Goal: Navigation & Orientation: Find specific page/section

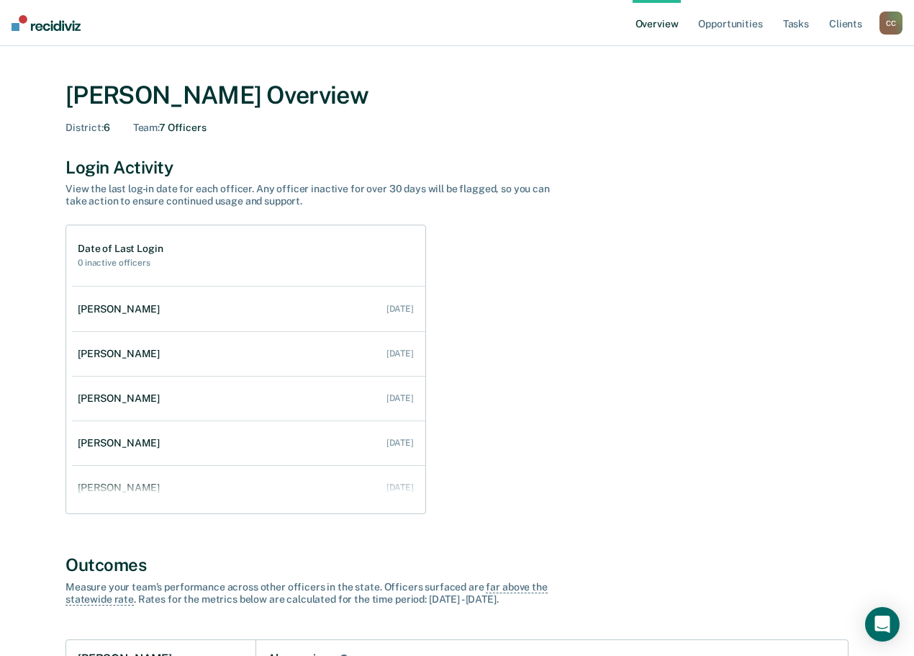
click at [892, 22] on div "C C" at bounding box center [890, 23] width 23 height 23
click at [806, 97] on link "Go to Operations" at bounding box center [833, 93] width 116 height 12
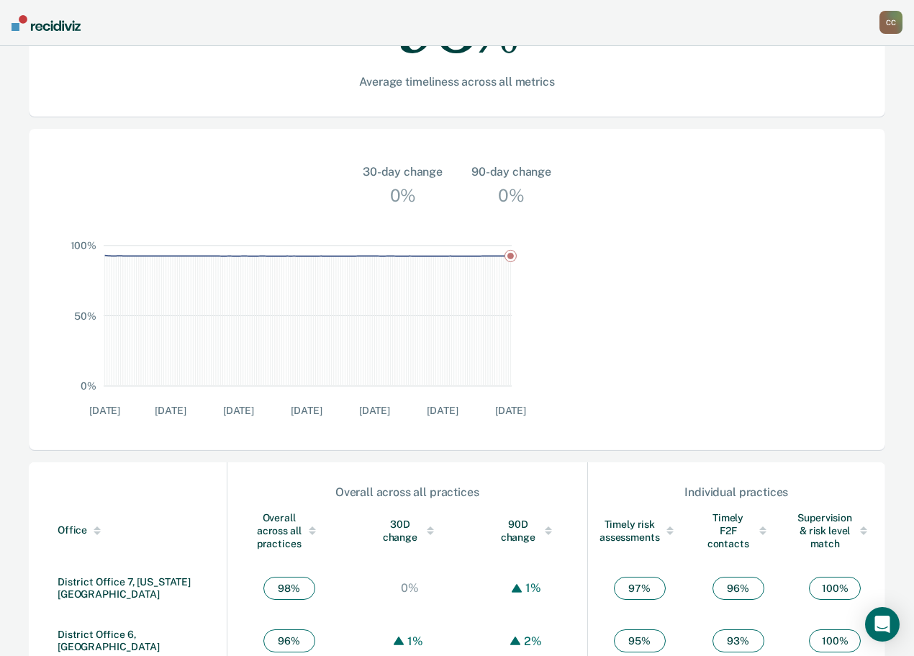
scroll to position [360, 0]
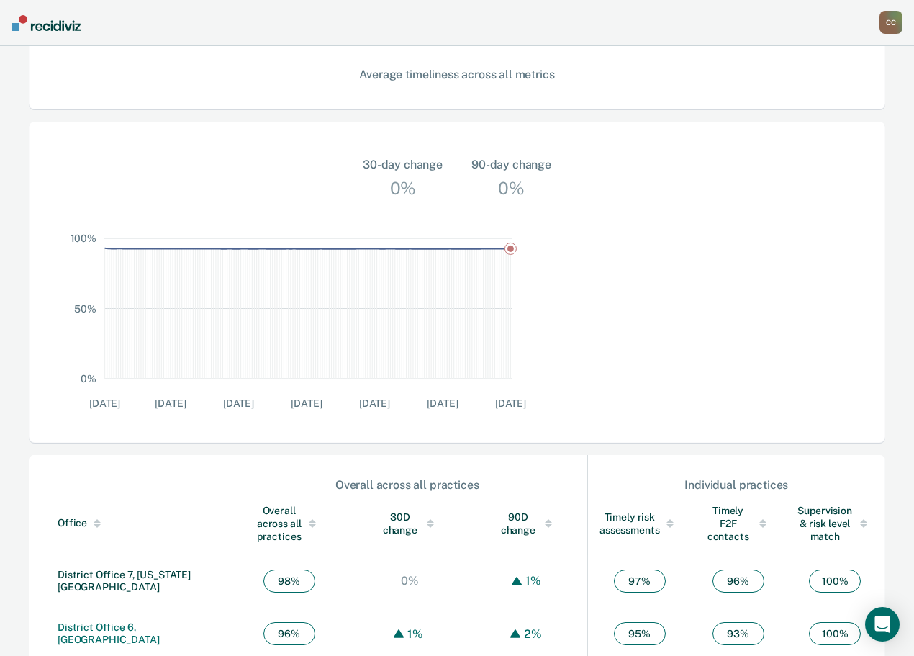
click at [128, 621] on link "District Office 6, [GEOGRAPHIC_DATA]" at bounding box center [109, 633] width 102 height 24
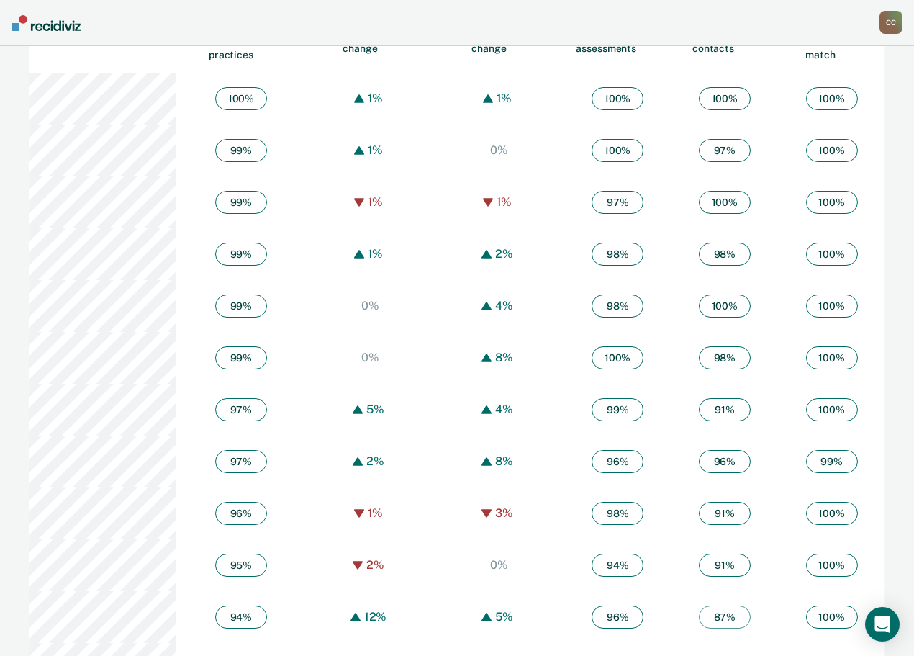
scroll to position [938, 0]
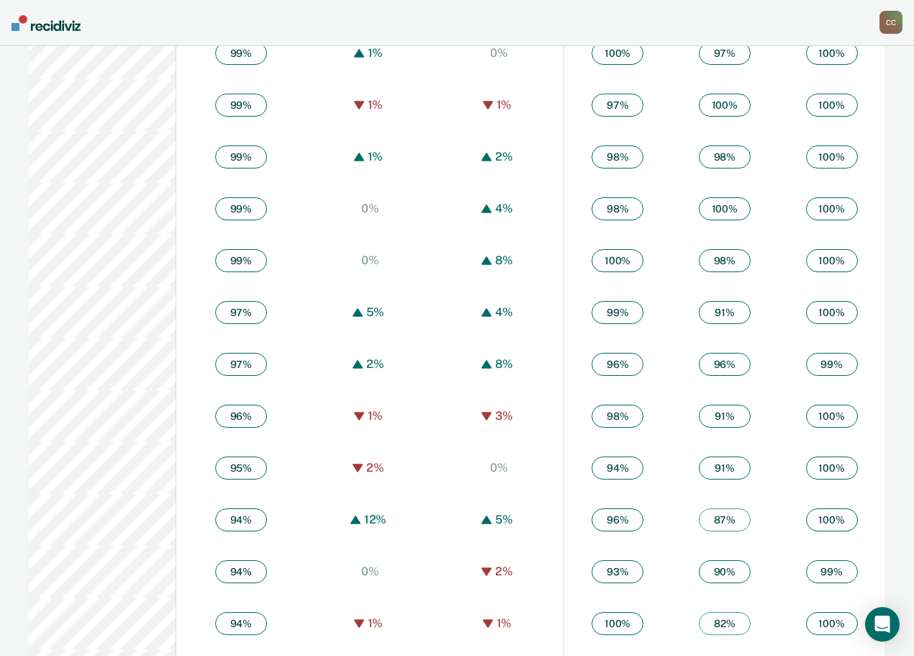
click at [898, 20] on div "C C" at bounding box center [890, 22] width 23 height 23
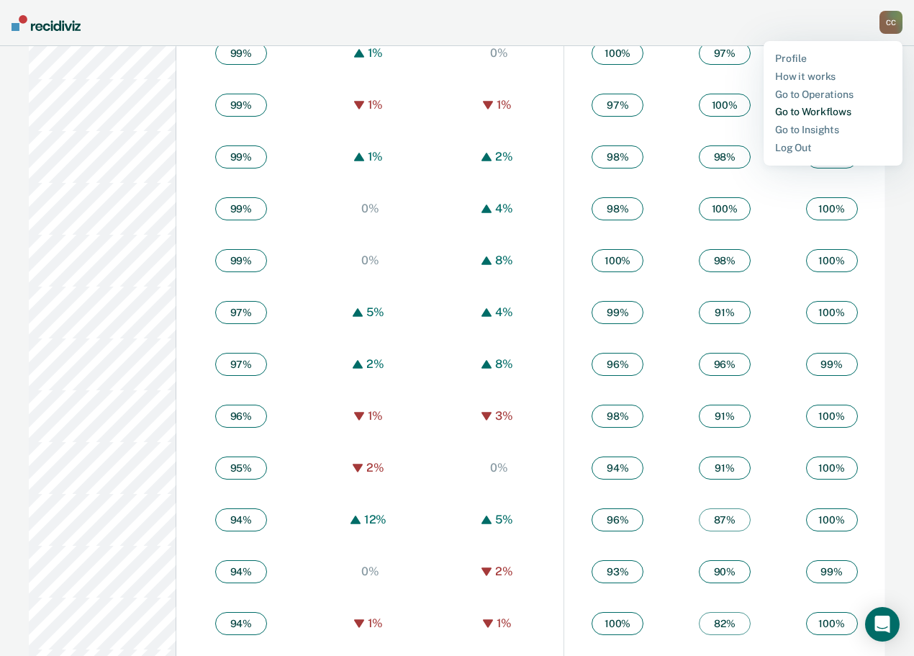
click at [829, 112] on link "Go to Workflows" at bounding box center [833, 112] width 116 height 12
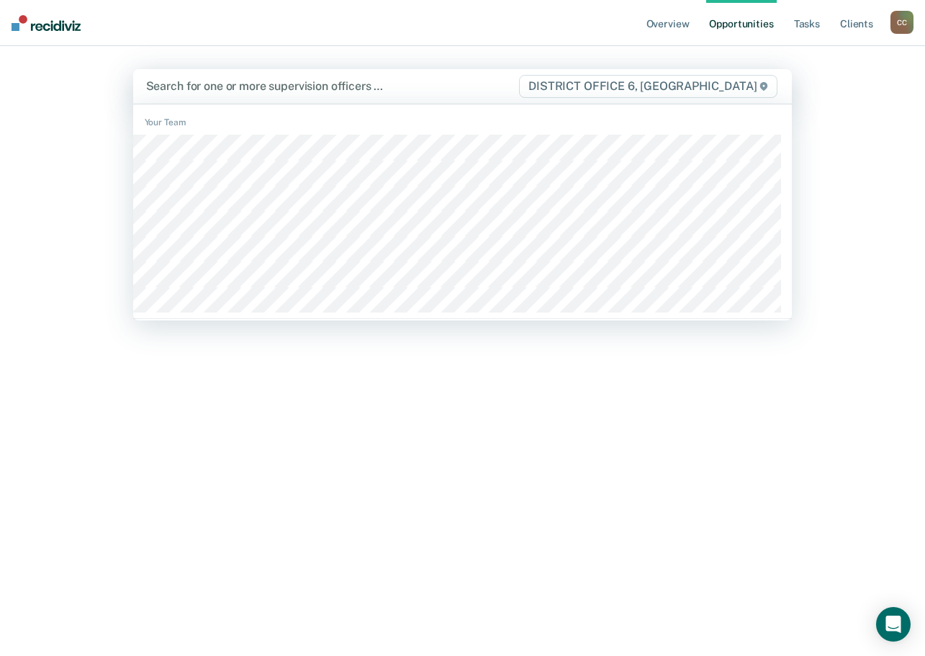
click at [649, 91] on span "DISTRICT OFFICE 6, [GEOGRAPHIC_DATA]" at bounding box center [648, 86] width 258 height 23
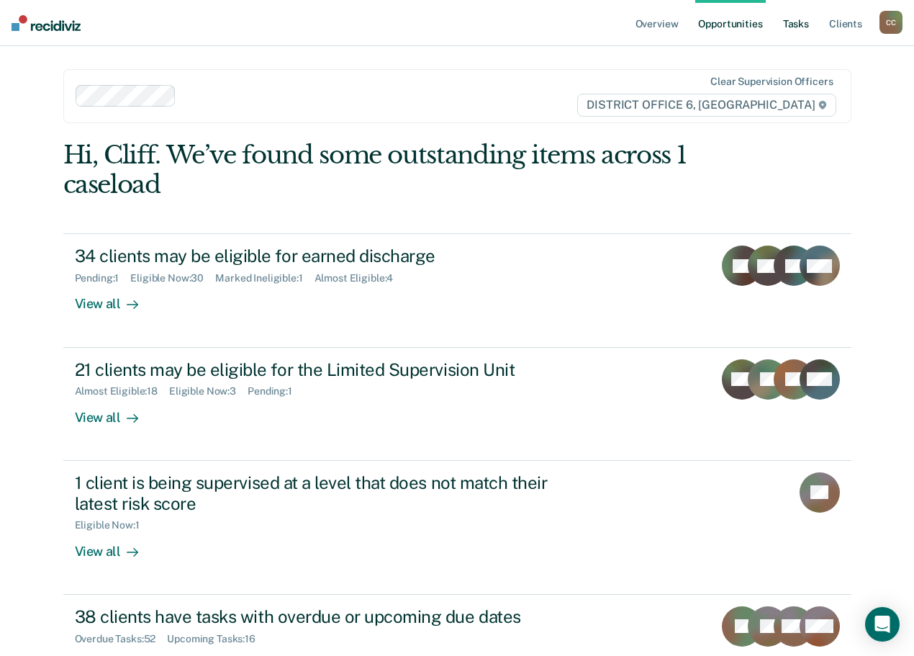
click at [794, 21] on link "Tasks" at bounding box center [796, 23] width 32 height 46
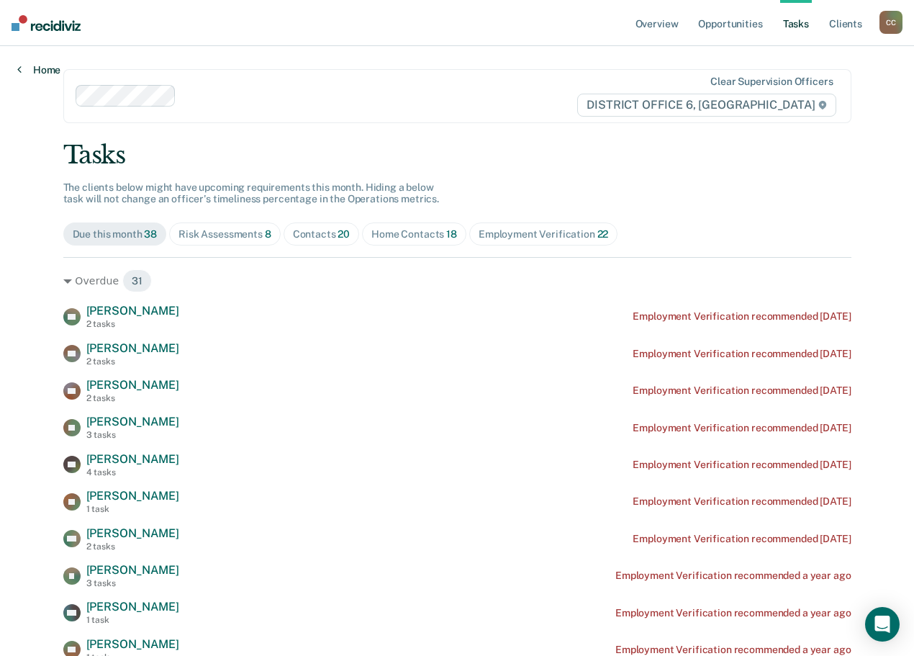
click at [23, 69] on link "Home" at bounding box center [38, 69] width 43 height 13
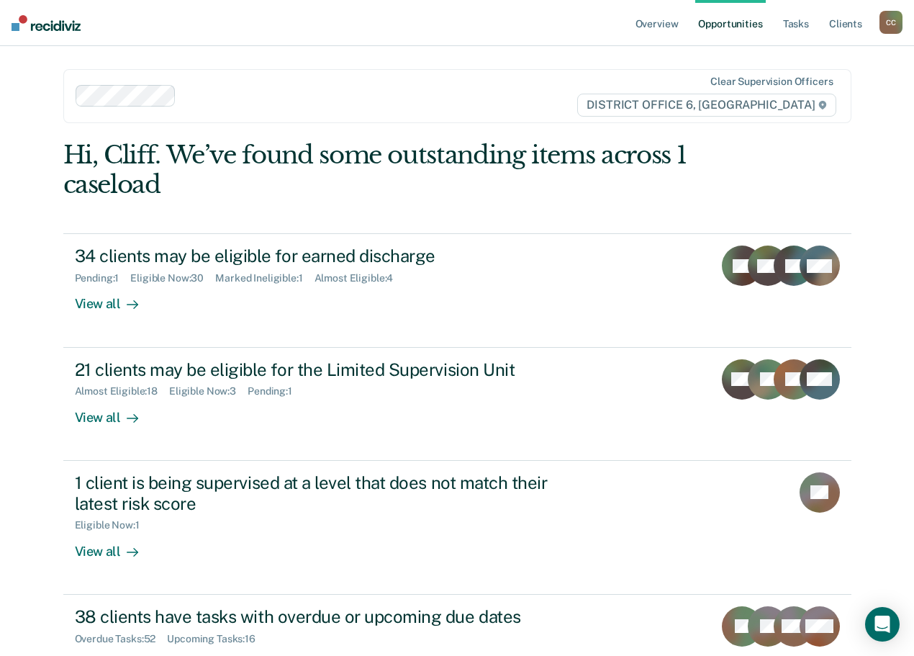
click at [903, 24] on nav "Overview Opportunities Tasks Client s [PERSON_NAME] Profile How it works Go to …" at bounding box center [457, 23] width 914 height 46
click at [892, 24] on div "C C" at bounding box center [890, 22] width 23 height 23
click at [819, 95] on link "Go to Operations" at bounding box center [833, 95] width 116 height 12
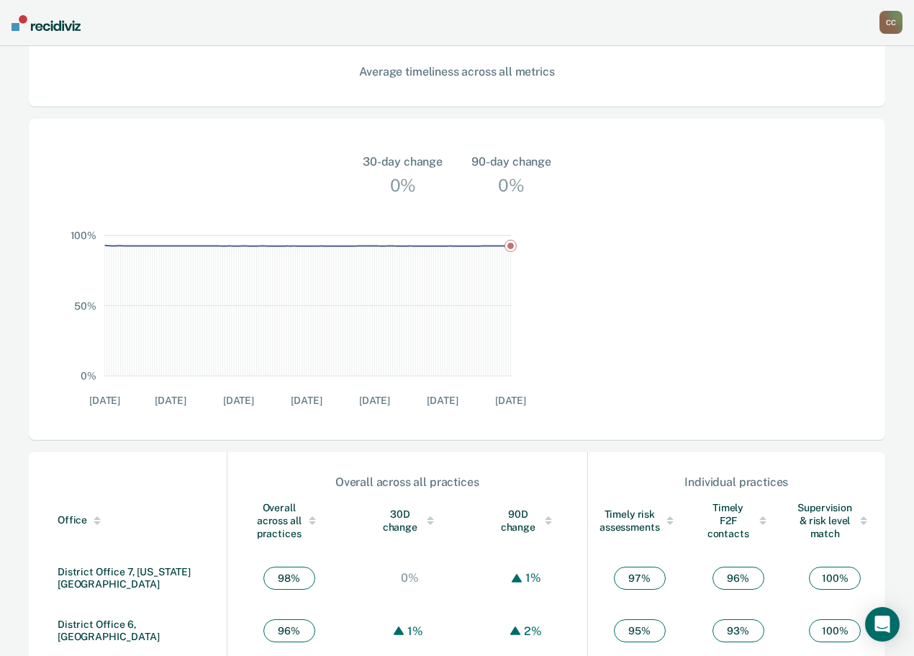
scroll to position [365, 0]
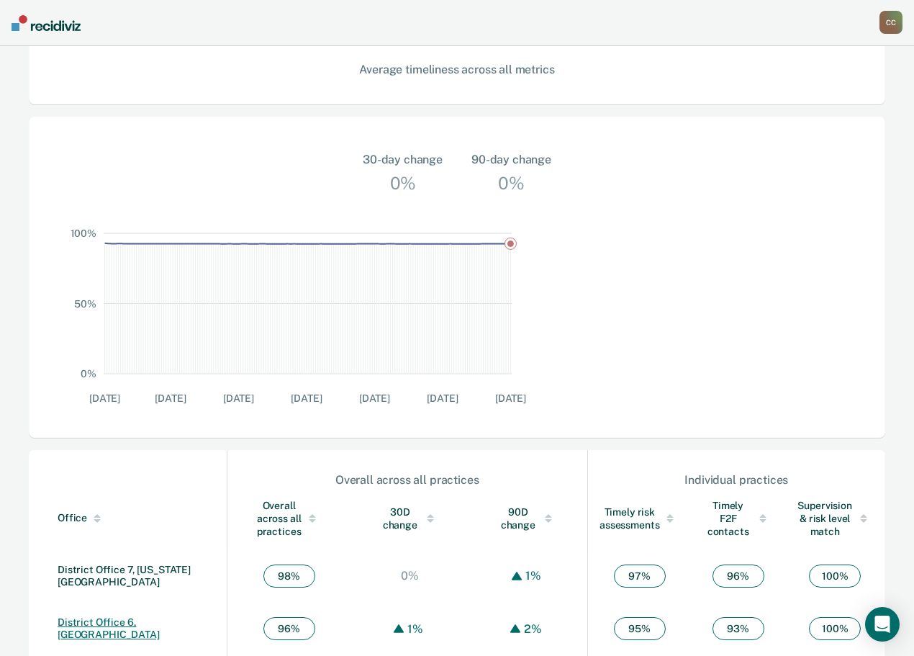
click at [129, 616] on link "District Office 6, [GEOGRAPHIC_DATA]" at bounding box center [109, 628] width 102 height 24
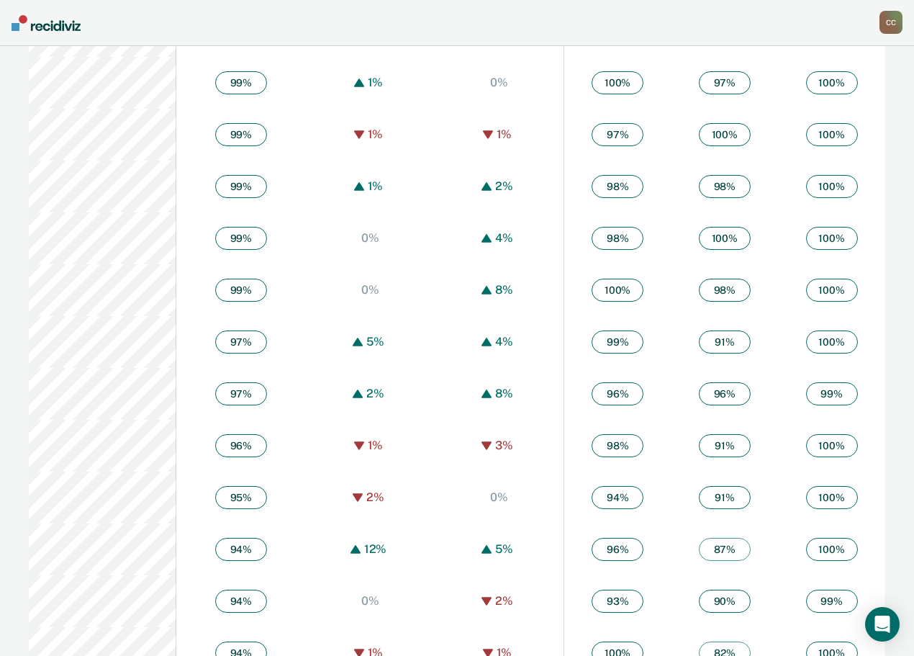
scroll to position [938, 0]
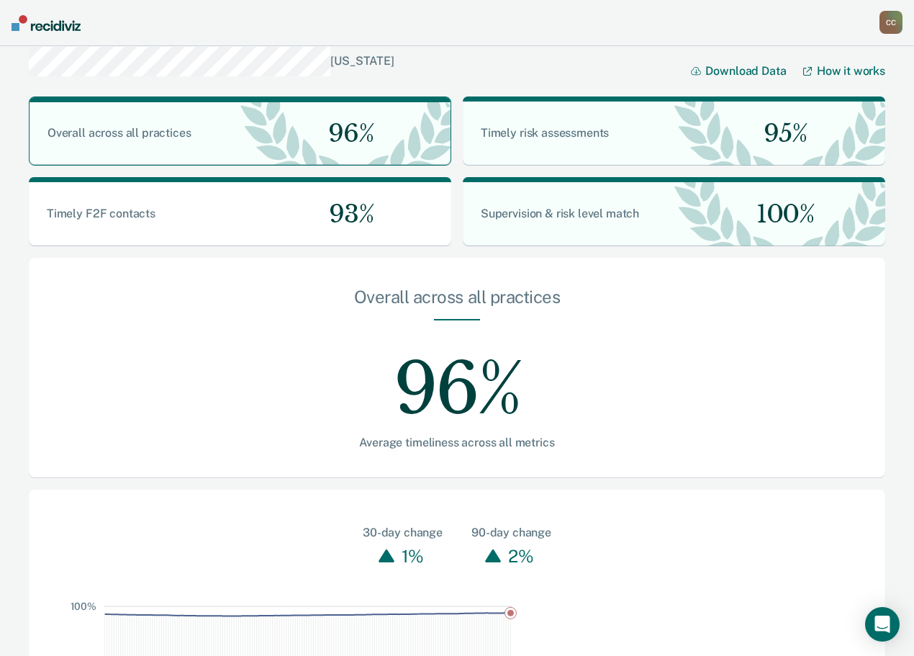
click at [899, 19] on div "C C" at bounding box center [890, 22] width 23 height 23
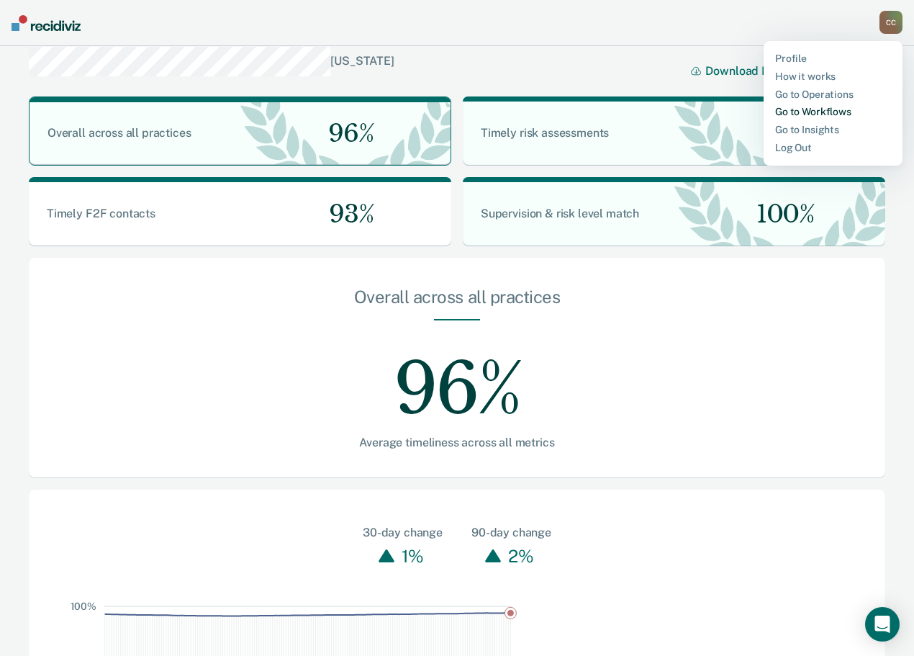
click at [813, 107] on link "Go to Workflows" at bounding box center [833, 112] width 116 height 12
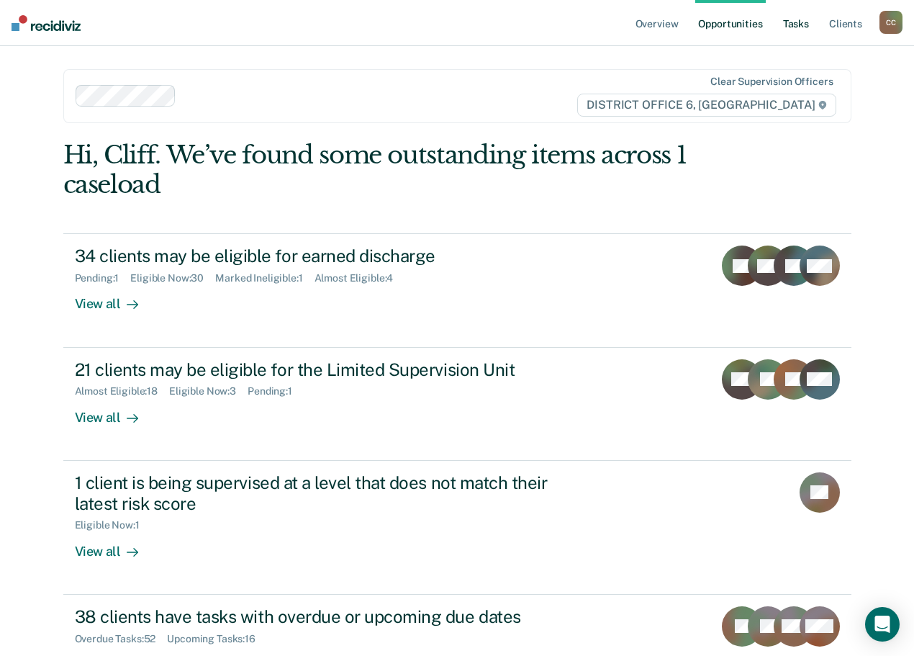
click at [796, 27] on link "Tasks" at bounding box center [796, 23] width 32 height 46
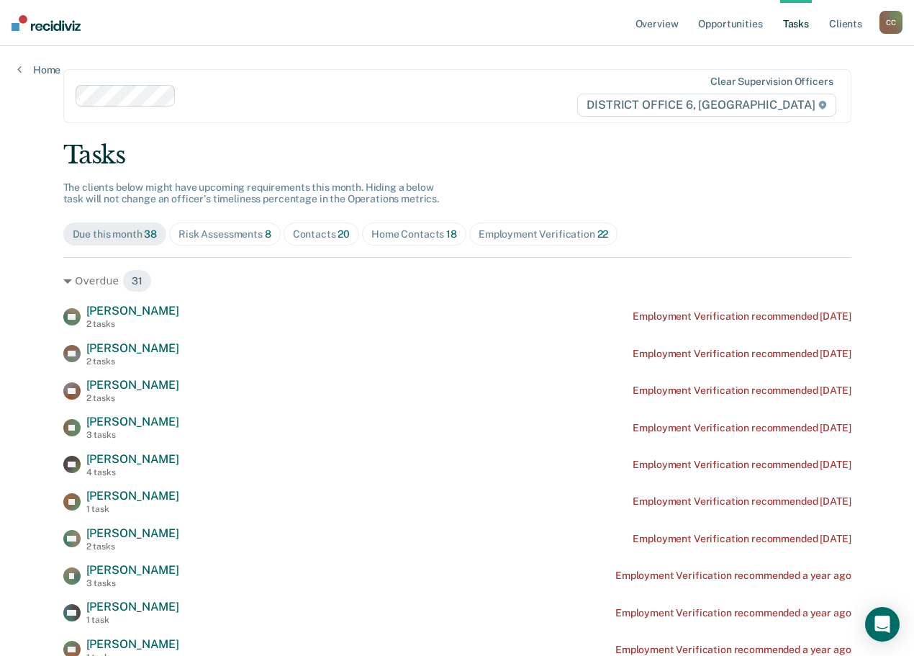
click at [271, 232] on div "Risk Assessments 8" at bounding box center [224, 234] width 93 height 12
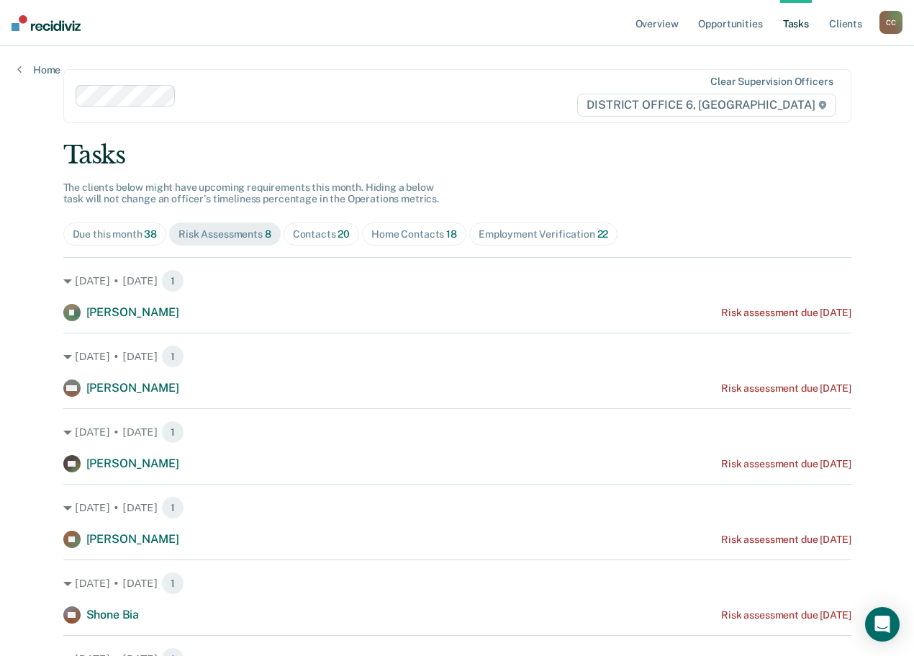
click at [457, 234] on div "Home Contacts 18" at bounding box center [414, 234] width 86 height 12
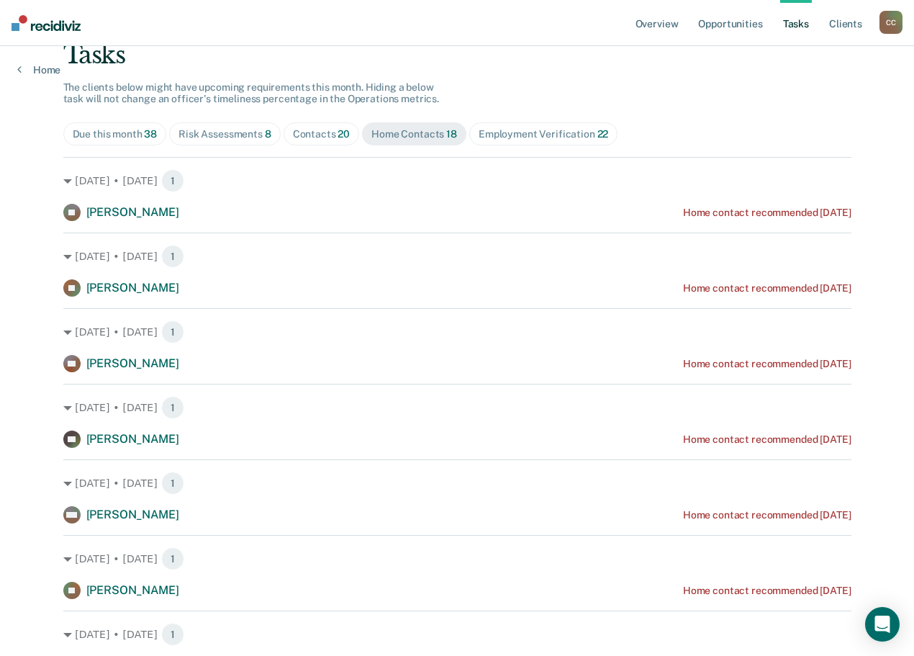
scroll to position [97, 0]
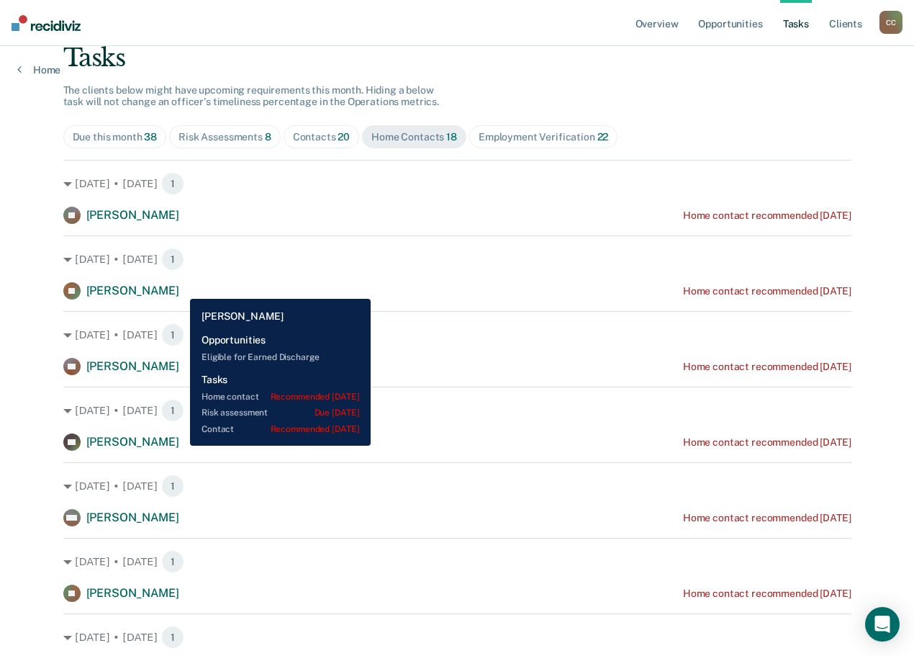
click at [179, 288] on span "[PERSON_NAME]" at bounding box center [132, 291] width 93 height 14
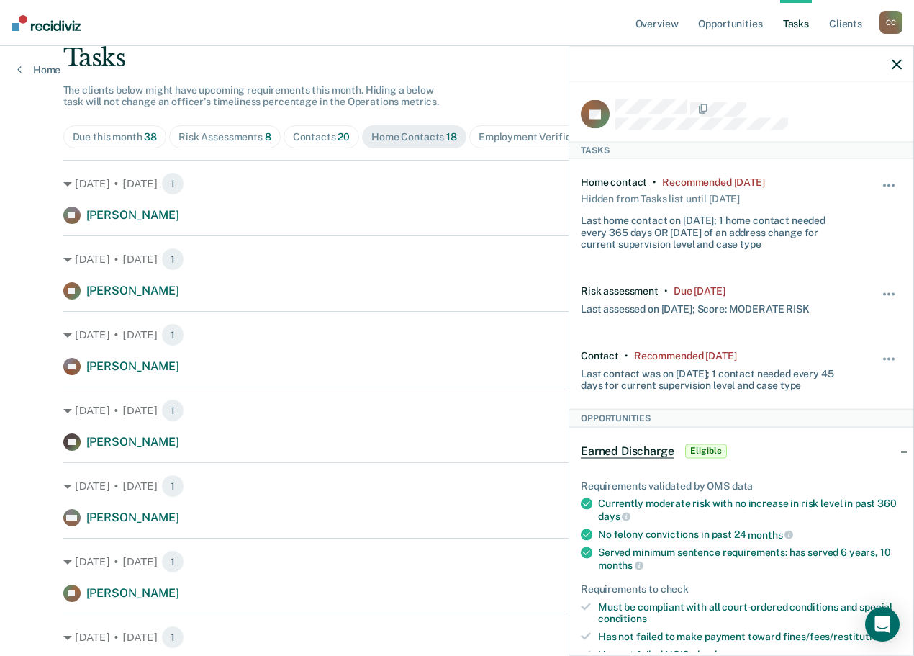
drag, startPoint x: 896, startPoint y: 60, endPoint x: 865, endPoint y: 83, distance: 38.1
click at [896, 62] on icon "button" at bounding box center [897, 64] width 10 height 10
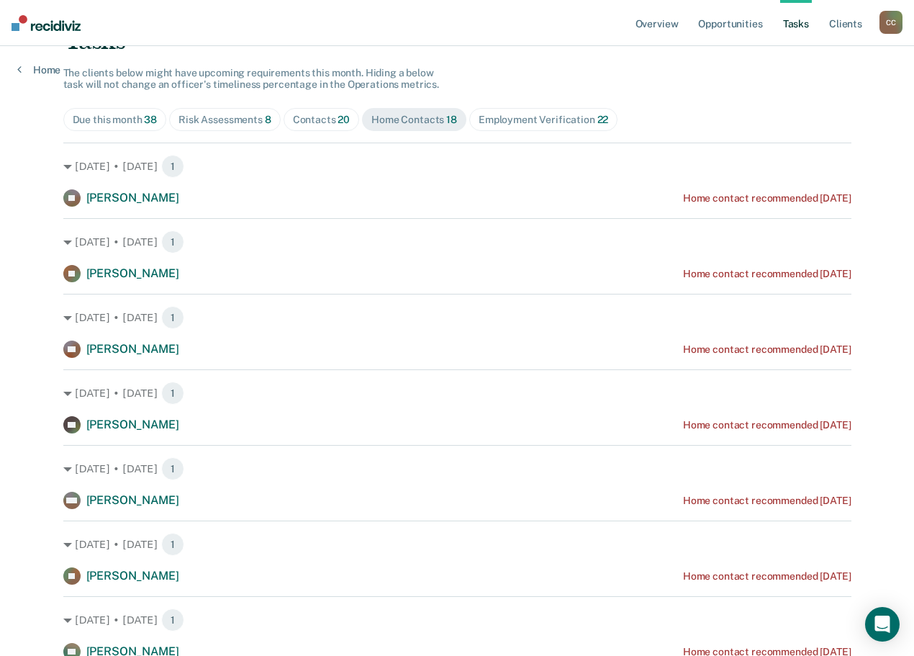
scroll to position [0, 0]
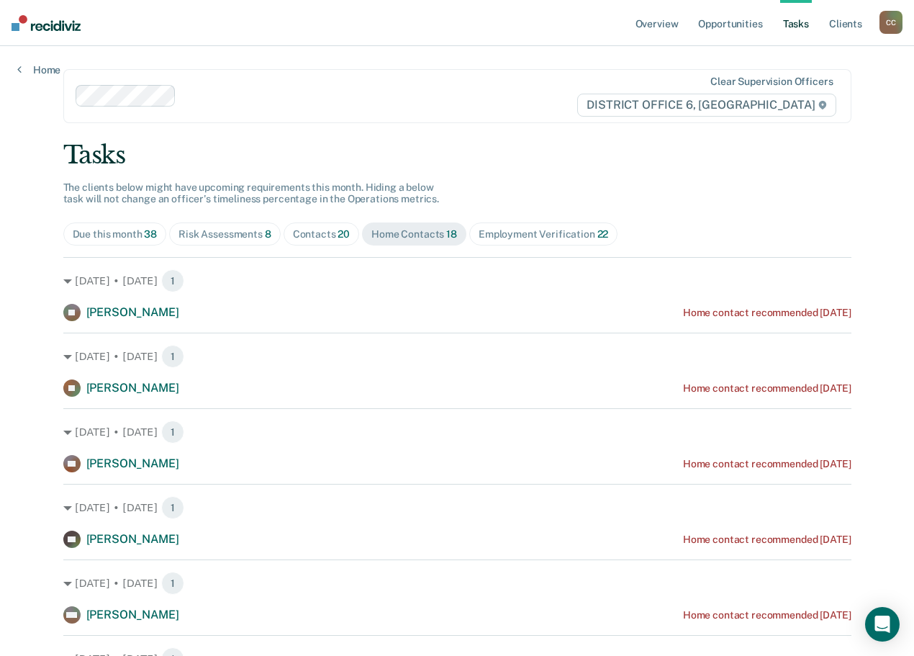
click at [896, 21] on div "C C" at bounding box center [890, 22] width 23 height 23
click at [832, 89] on link "Go to Operations" at bounding box center [833, 95] width 116 height 12
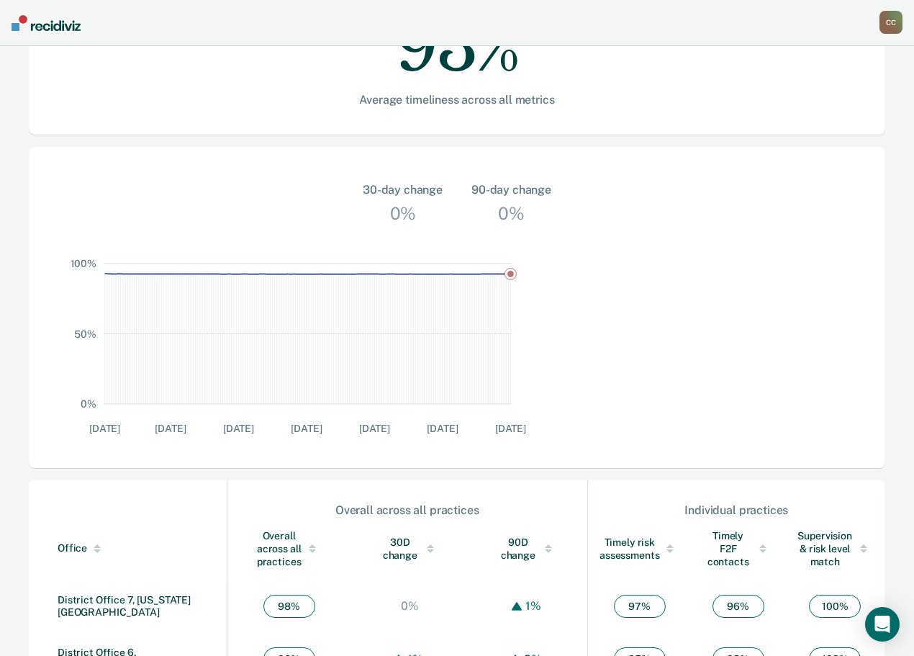
scroll to position [365, 0]
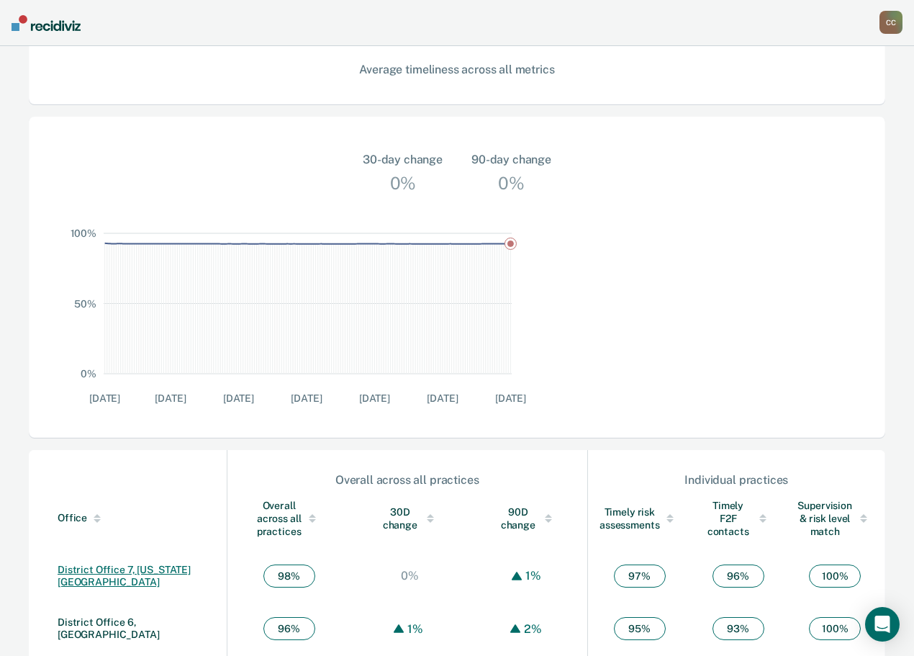
click at [108, 563] on link "District Office 7, [US_STATE][GEOGRAPHIC_DATA]" at bounding box center [124, 575] width 133 height 24
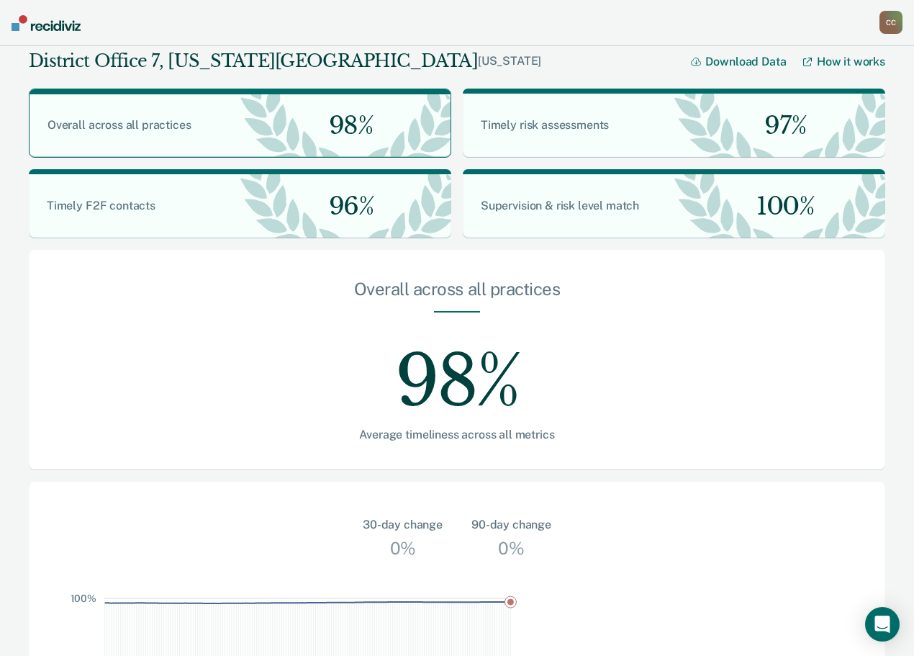
scroll to position [365, 0]
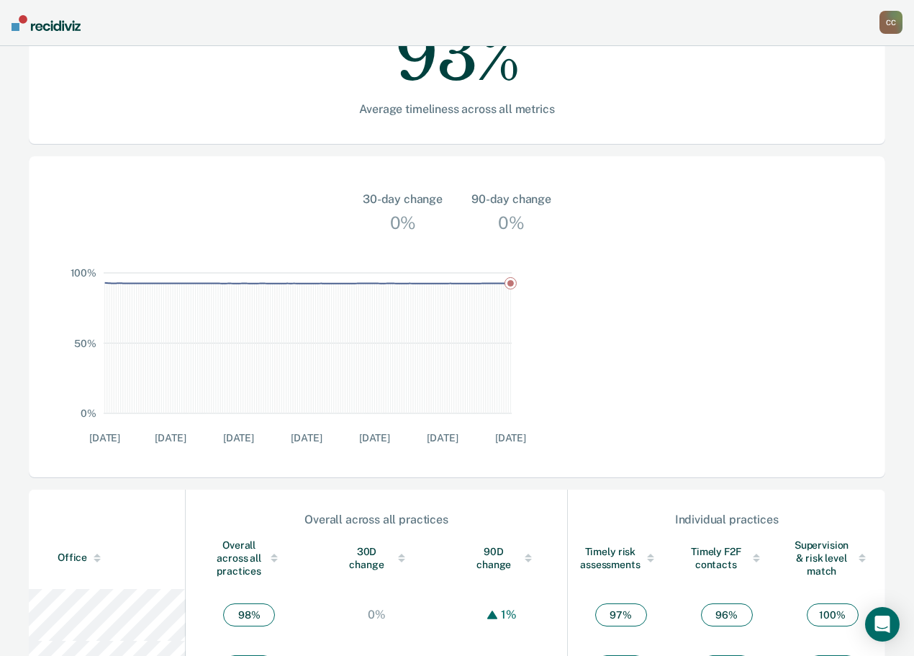
scroll to position [365, 0]
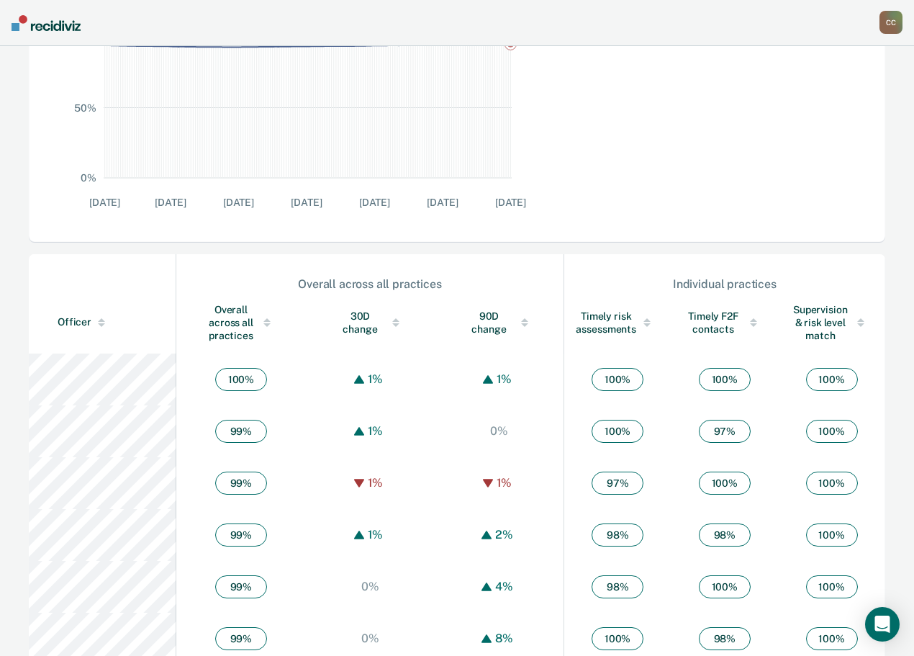
scroll to position [576, 0]
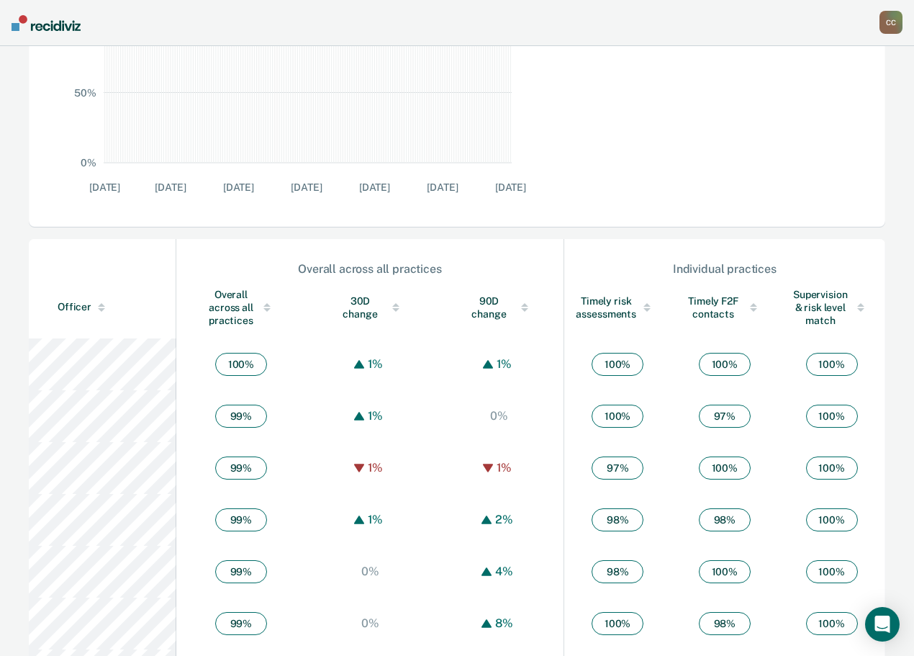
scroll to position [365, 0]
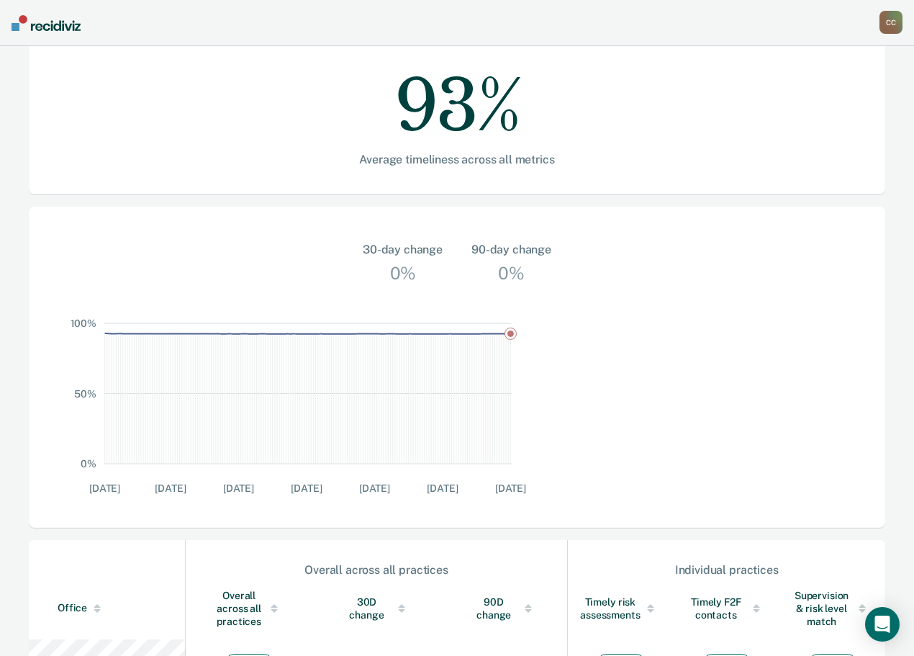
scroll to position [288, 0]
